Goal: Task Accomplishment & Management: Complete application form

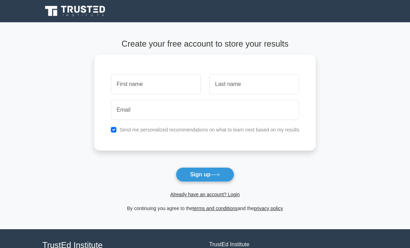
click at [184, 88] on input "text" at bounding box center [156, 84] width 90 height 20
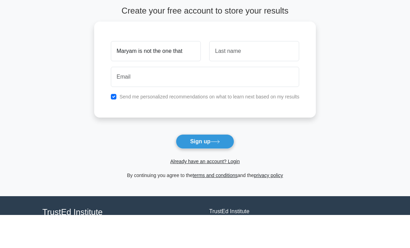
type input "Maryam is not the one that"
click at [205, 167] on button "Sign up" at bounding box center [205, 174] width 58 height 15
type input "Fig and the first"
click at [205, 167] on button "Sign up" at bounding box center [205, 174] width 58 height 15
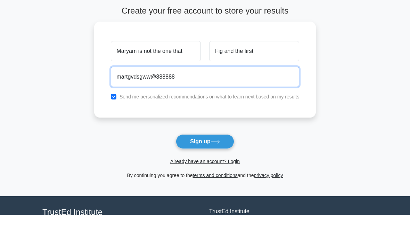
type input "martgvdsgww@888888"
click at [205, 167] on button "Sign up" at bounding box center [205, 174] width 58 height 15
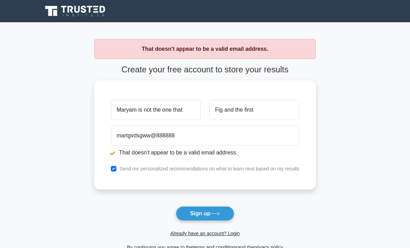
click at [218, 220] on button "Sign up" at bounding box center [205, 213] width 58 height 15
click at [225, 217] on button "Sign up" at bounding box center [205, 213] width 58 height 15
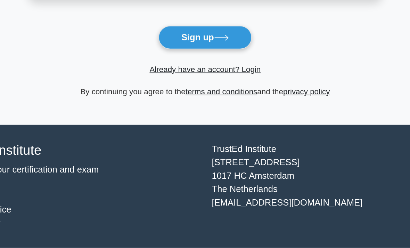
click at [176, 109] on button "Sign up" at bounding box center [205, 116] width 58 height 15
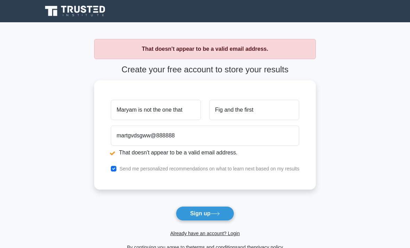
click at [221, 218] on button "Sign up" at bounding box center [205, 213] width 58 height 15
click at [122, 3] on div "Register" at bounding box center [205, 11] width 334 height 17
